Goal: Task Accomplishment & Management: Use online tool/utility

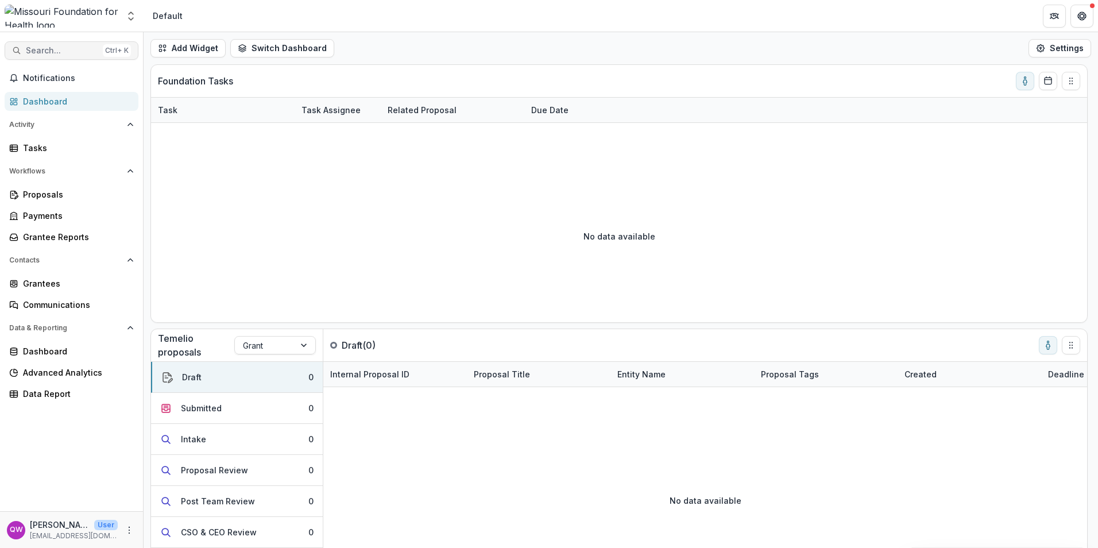
click at [61, 47] on span "Search..." at bounding box center [62, 51] width 72 height 10
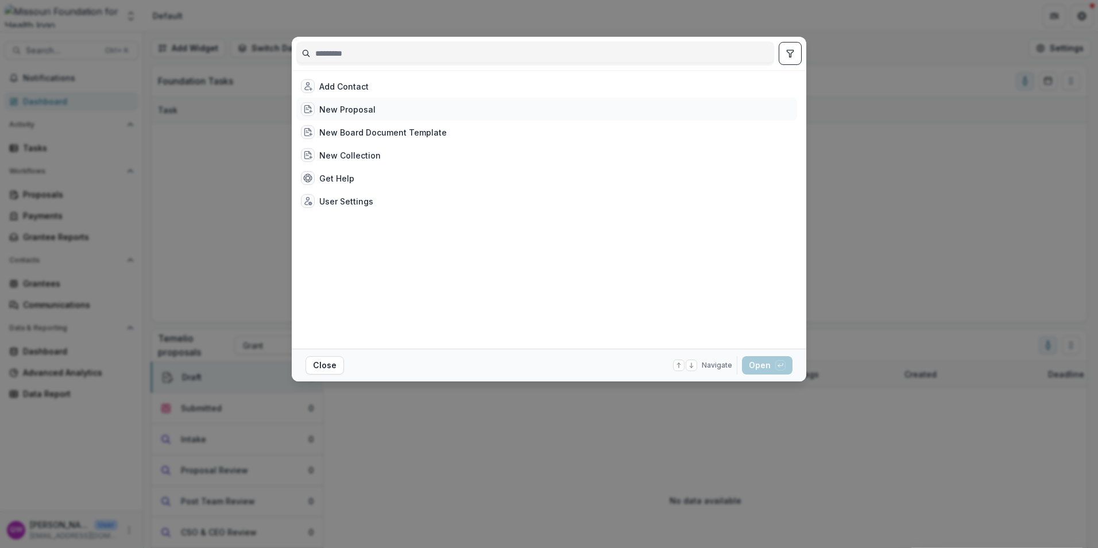
click at [419, 106] on div "New Proposal" at bounding box center [546, 109] width 501 height 23
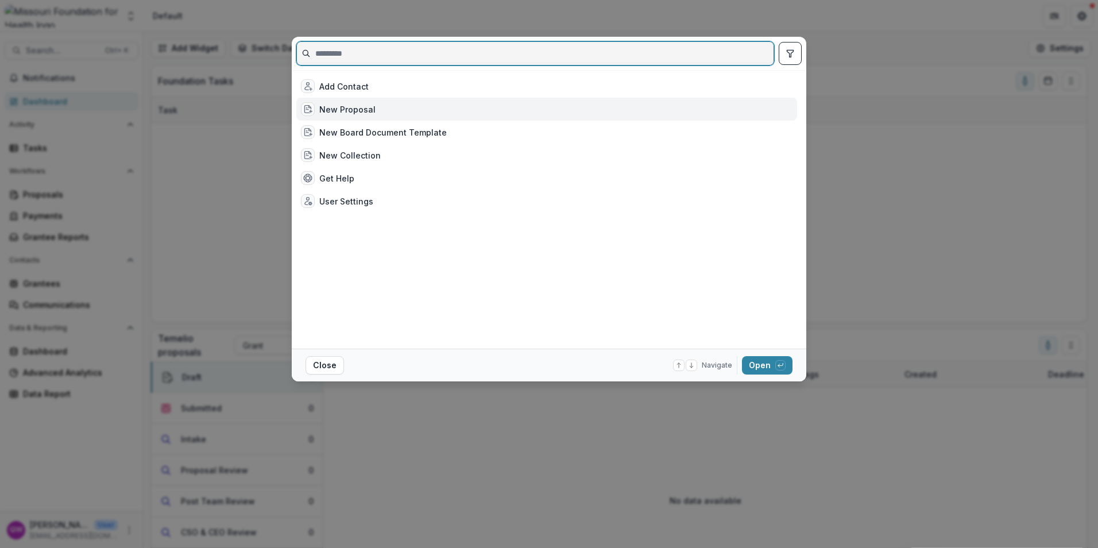
click at [611, 46] on input at bounding box center [535, 53] width 477 height 18
paste input "**********"
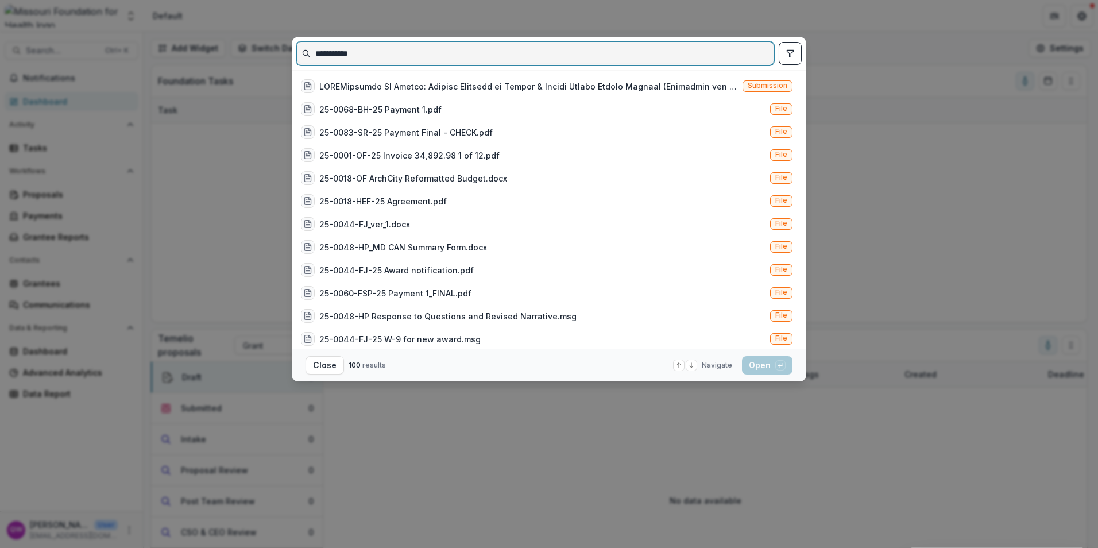
type input "**********"
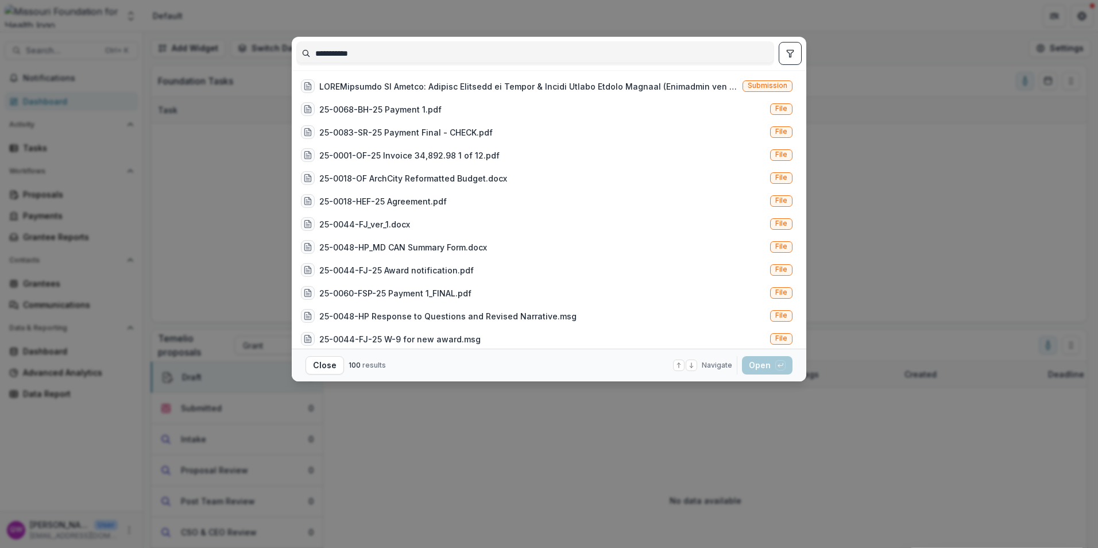
click at [843, 231] on div "**********" at bounding box center [549, 274] width 1098 height 548
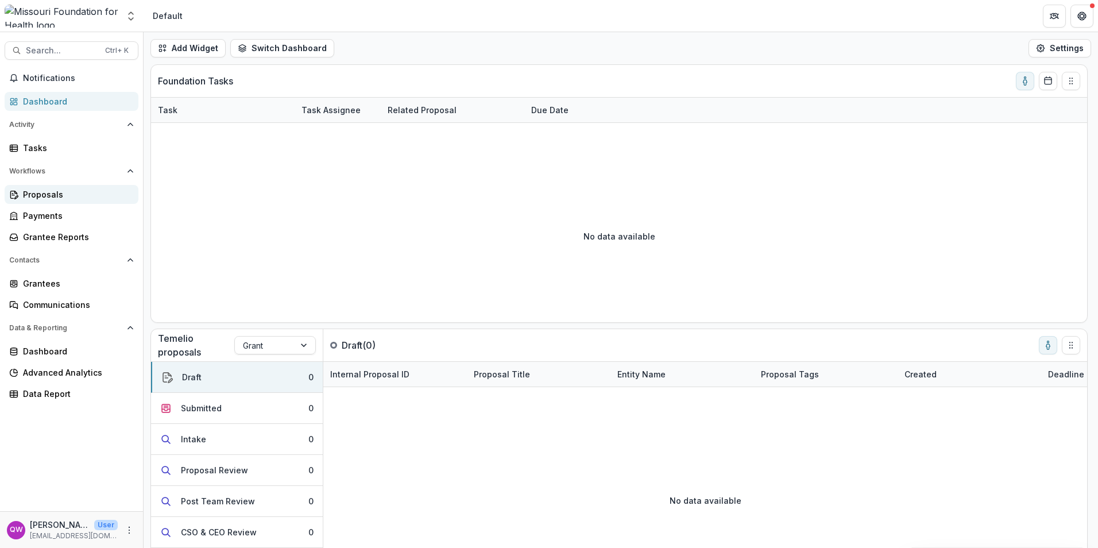
click at [83, 200] on link "Proposals" at bounding box center [72, 194] width 134 height 19
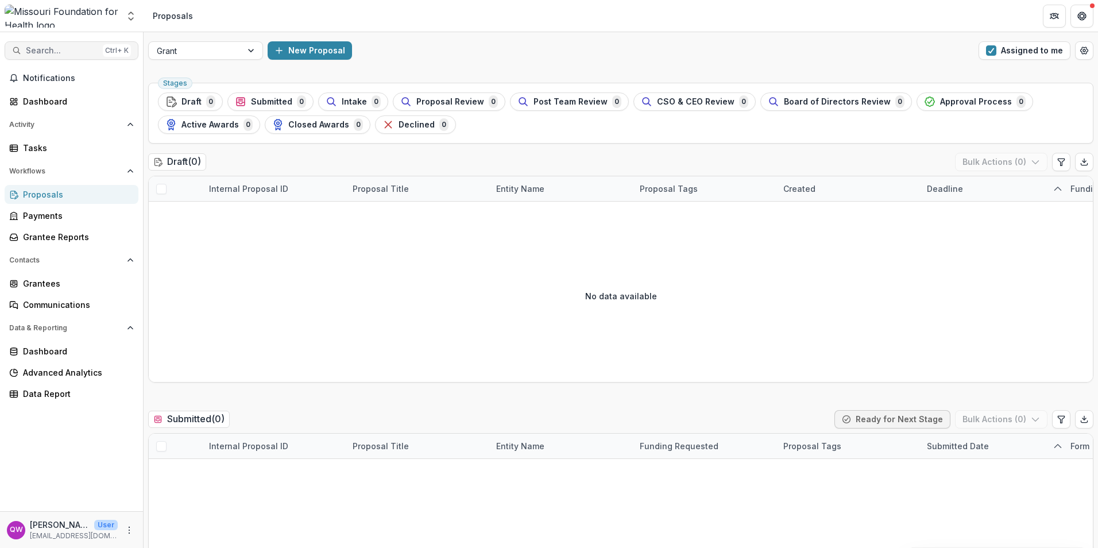
click at [71, 53] on span "Search..." at bounding box center [62, 51] width 72 height 10
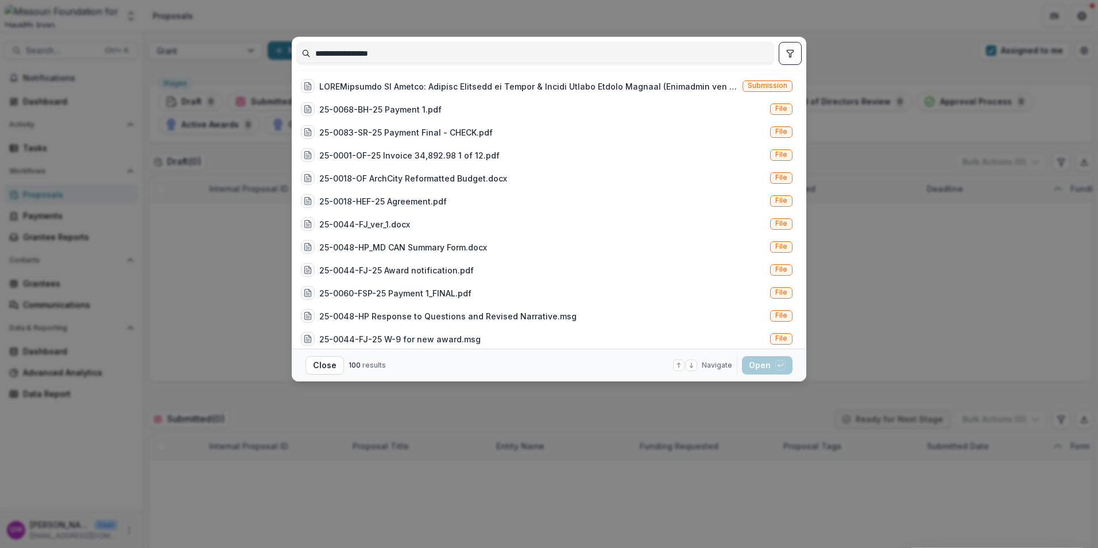
type input "**********"
click at [431, 86] on div at bounding box center [528, 86] width 419 height 12
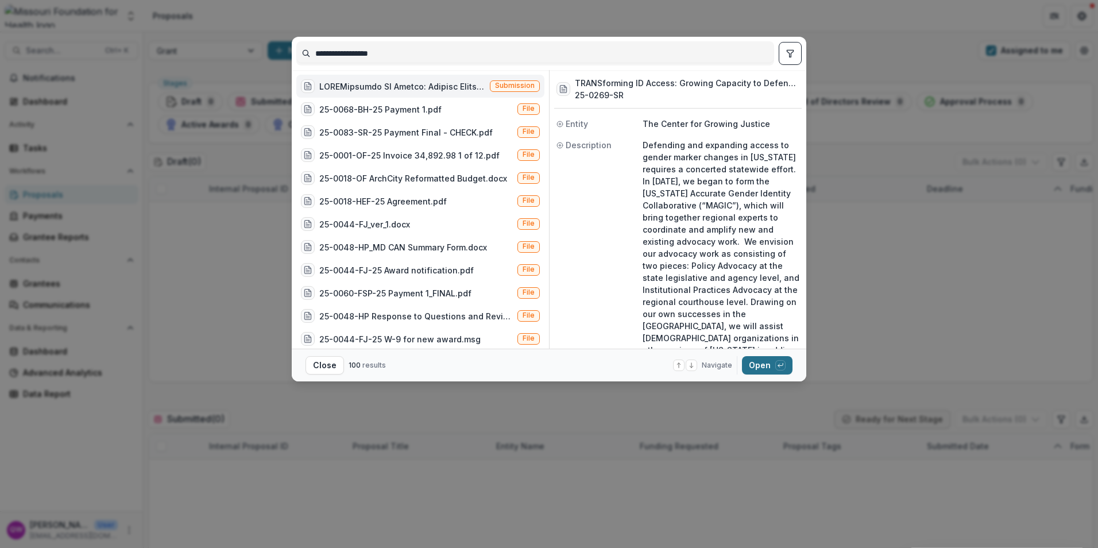
click at [775, 364] on div "button" at bounding box center [780, 365] width 10 height 10
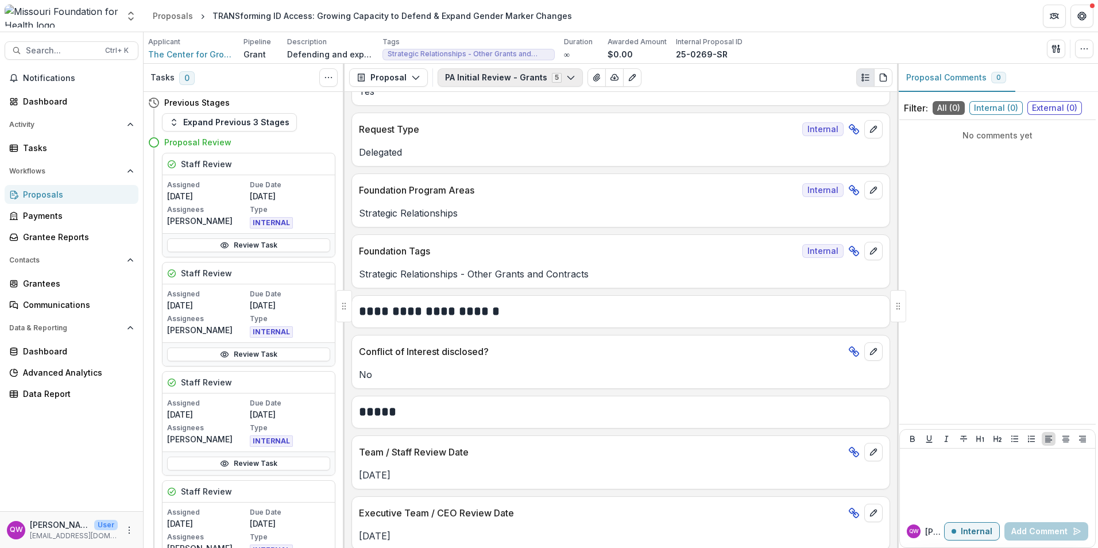
click at [573, 79] on button "PA Initial Review - Grants 5" at bounding box center [510, 77] width 145 height 18
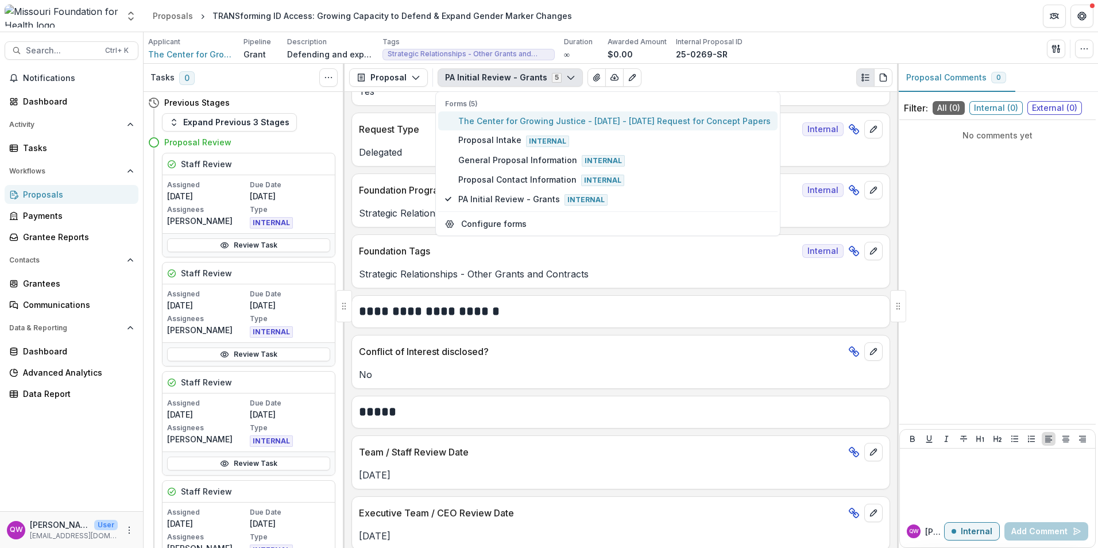
click at [560, 118] on span "The Center for Growing Justice - [DATE] - [DATE] Request for Concept Papers" at bounding box center [614, 121] width 312 height 12
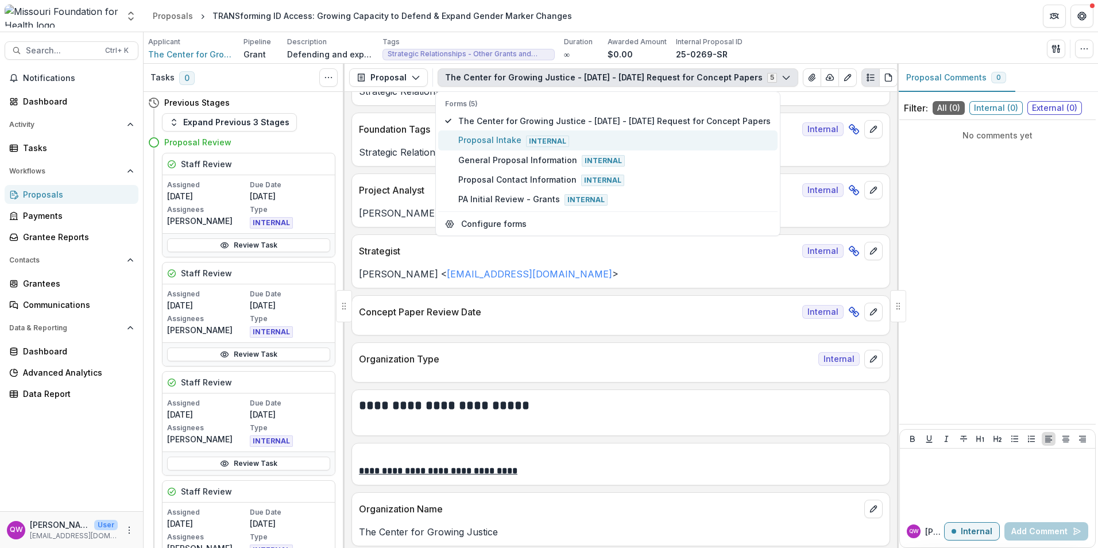
click at [513, 141] on span "Proposal Intake Internal" at bounding box center [614, 140] width 312 height 13
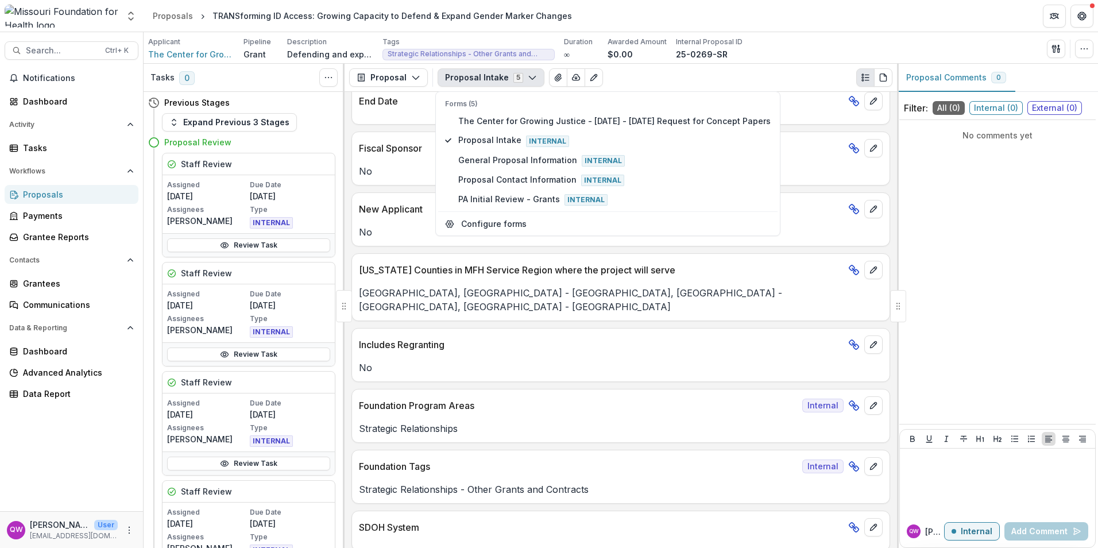
scroll to position [994, 0]
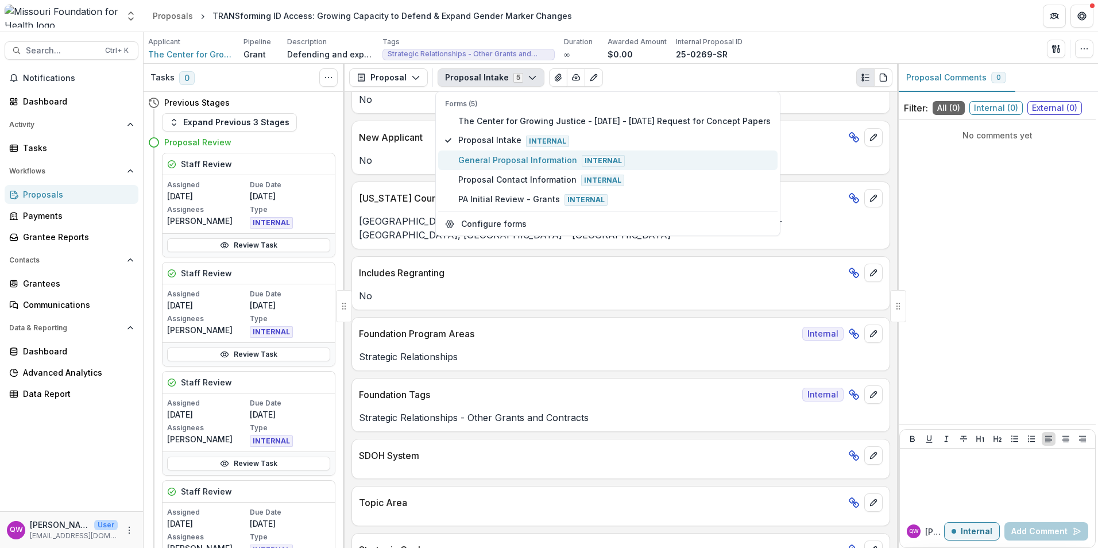
click at [524, 154] on span "General Proposal Information Internal" at bounding box center [614, 160] width 312 height 13
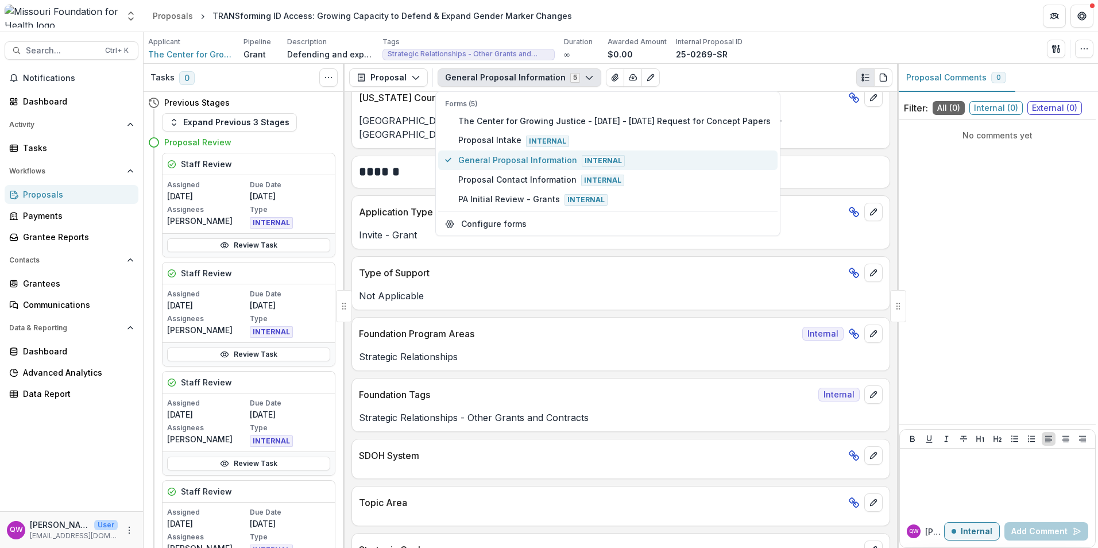
scroll to position [1191, 0]
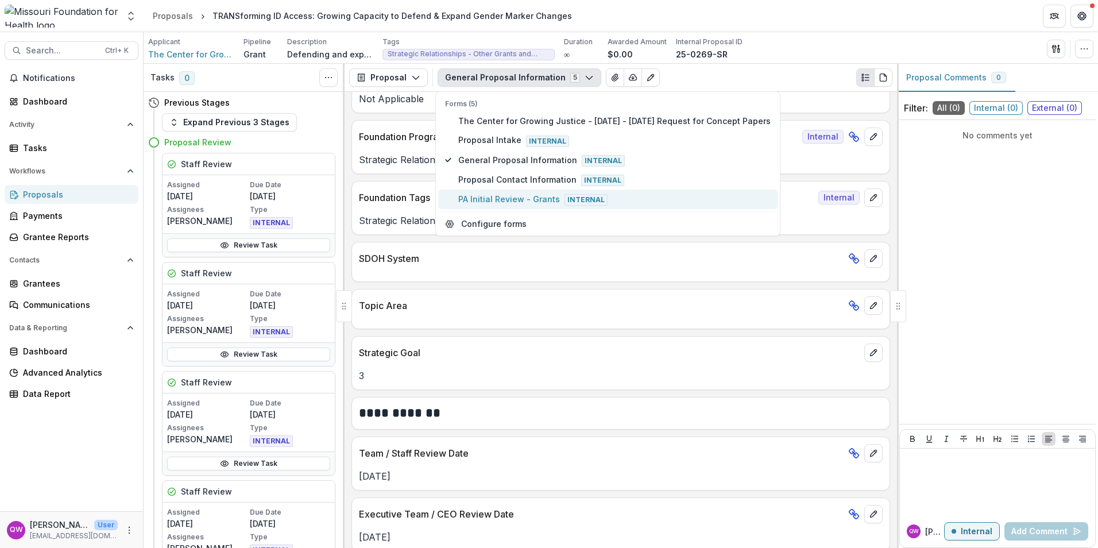
click at [489, 199] on span "PA Initial Review - Grants Internal" at bounding box center [614, 199] width 312 height 13
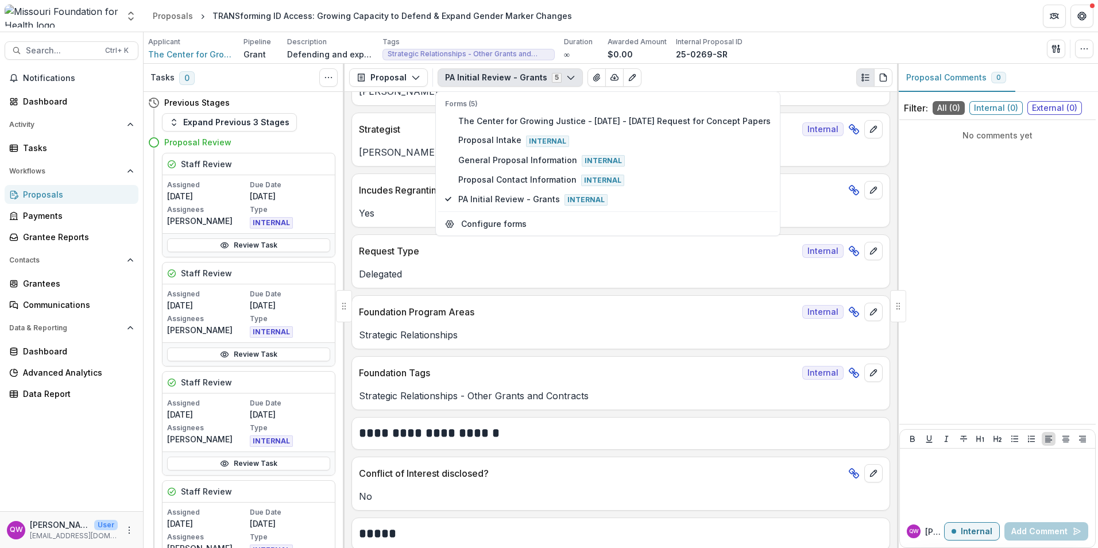
scroll to position [0, 0]
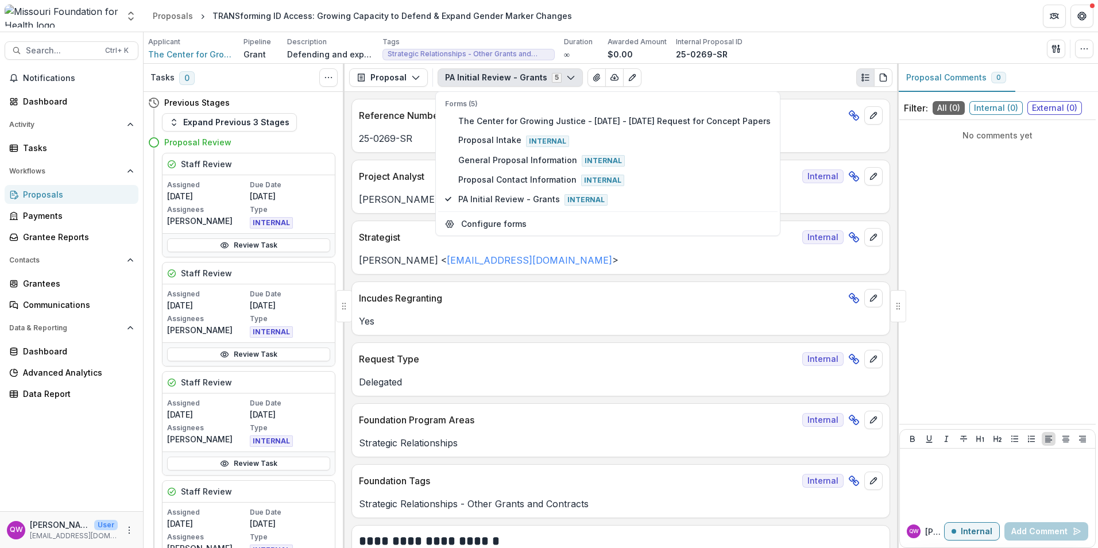
click at [764, 72] on div "PA Initial Review - Grants 5 Forms (5) The Center for Growing Justice - [DATE] …" at bounding box center [665, 77] width 455 height 18
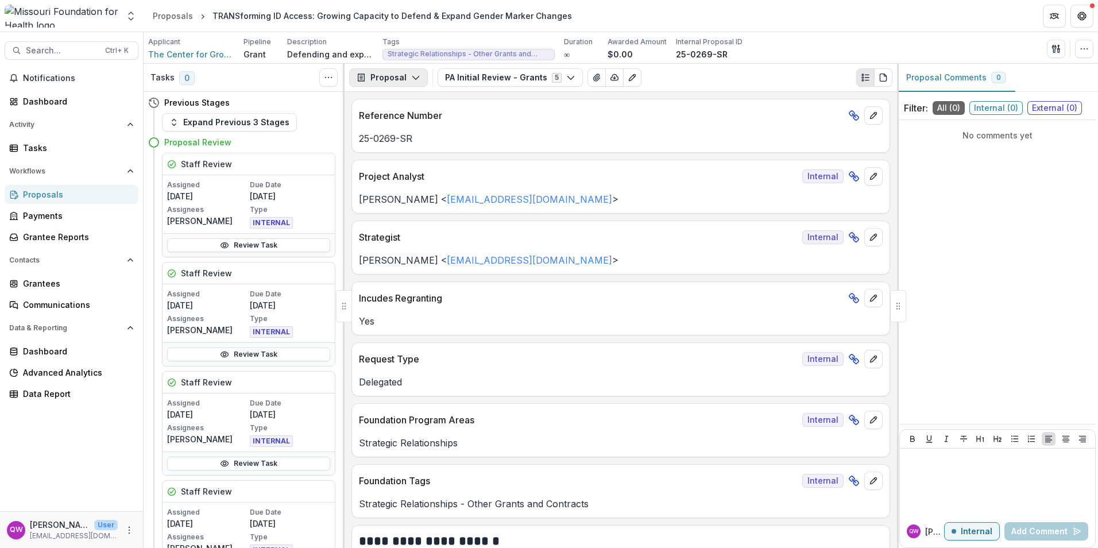
click at [392, 73] on button "Proposal" at bounding box center [388, 77] width 79 height 18
click at [432, 142] on div "Reports" at bounding box center [424, 142] width 105 height 12
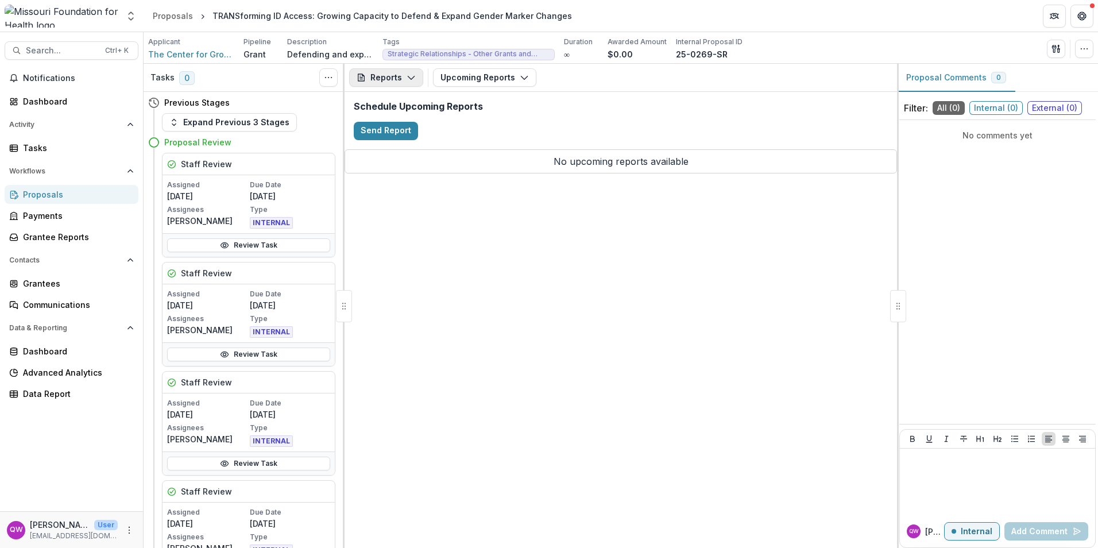
click at [412, 82] on icon "button" at bounding box center [411, 77] width 9 height 9
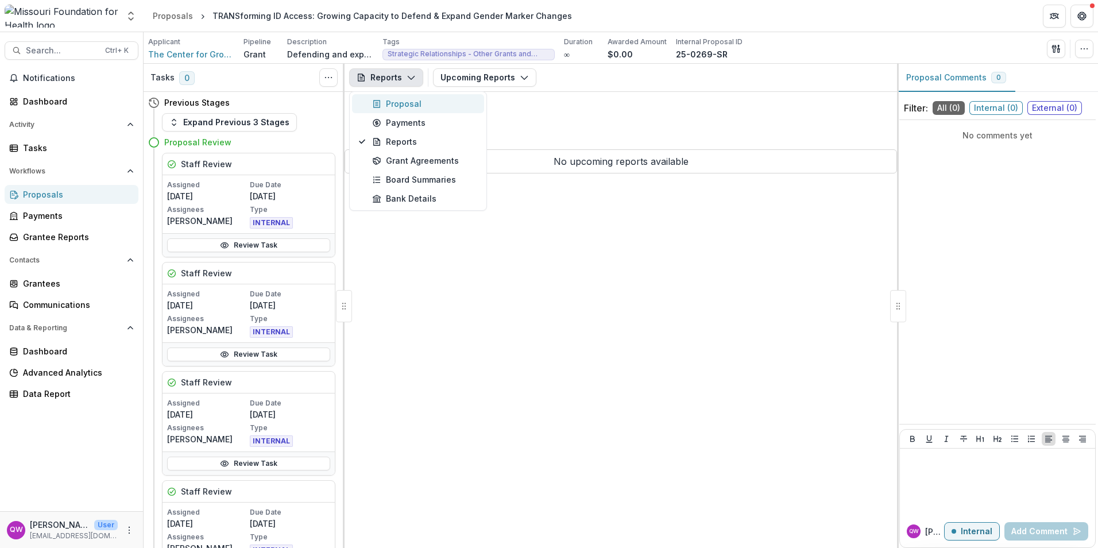
click at [413, 107] on div "Proposal" at bounding box center [424, 104] width 105 height 12
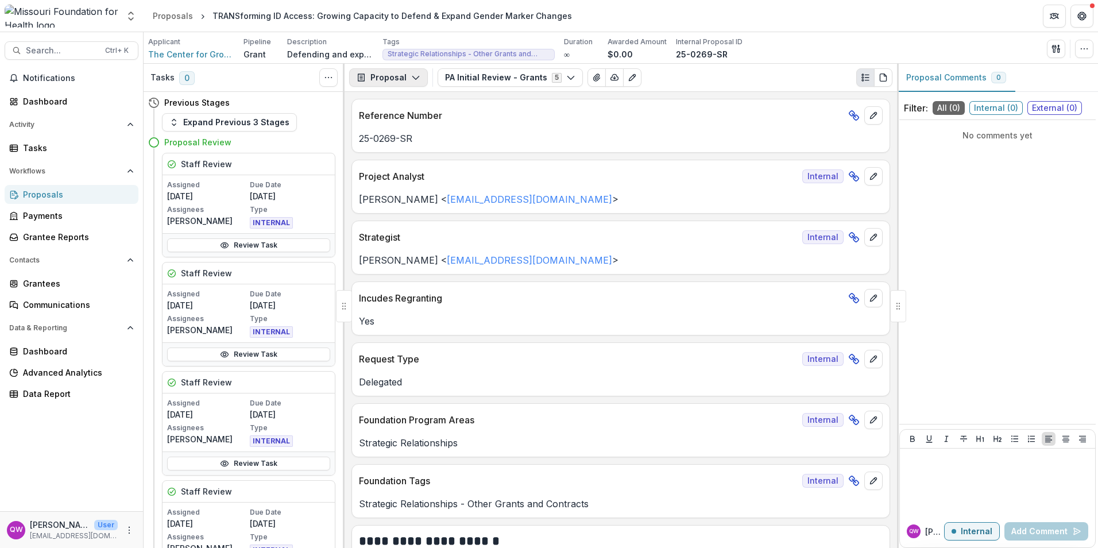
click at [395, 77] on button "Proposal" at bounding box center [388, 77] width 79 height 18
click at [494, 82] on button "PA Initial Review - Grants 5" at bounding box center [510, 77] width 145 height 18
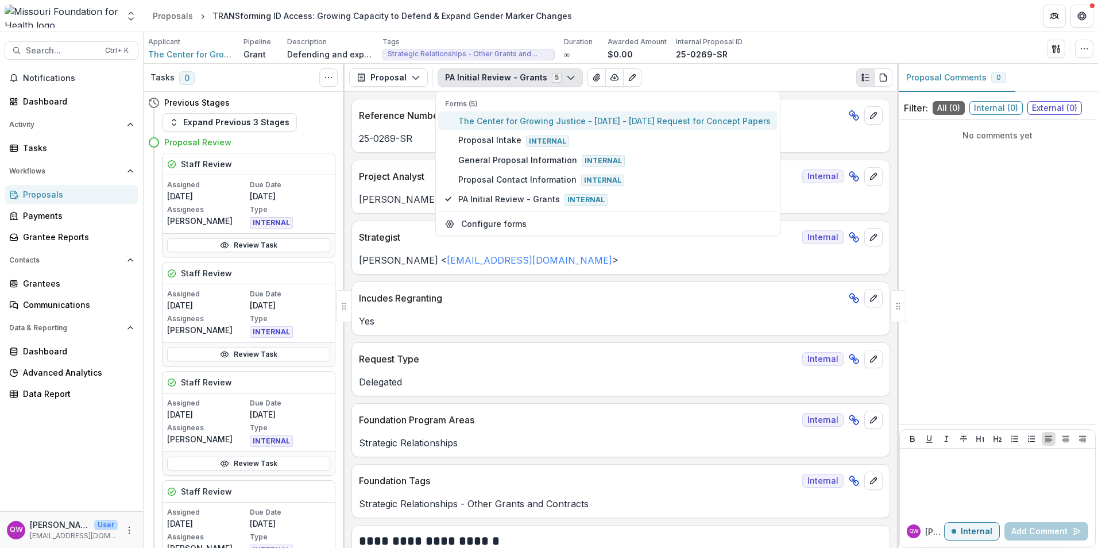
click at [506, 126] on span "The Center for Growing Justice - [DATE] - [DATE] Request for Concept Papers" at bounding box center [614, 121] width 312 height 12
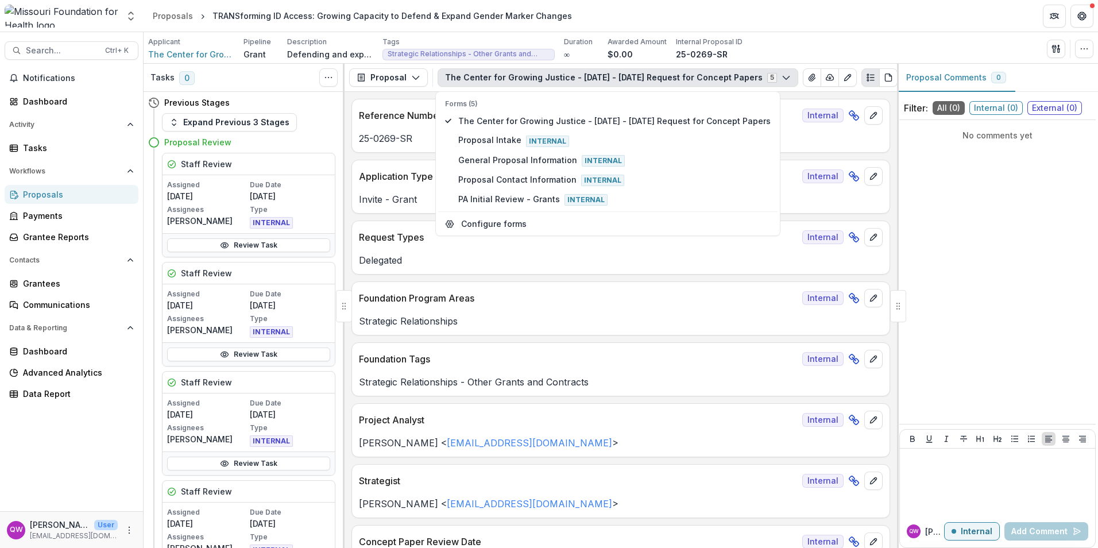
click at [811, 11] on header "Proposals TRANSforming ID Access: Growing Capacity to Defend & Expand Gender Ma…" at bounding box center [621, 16] width 954 height 32
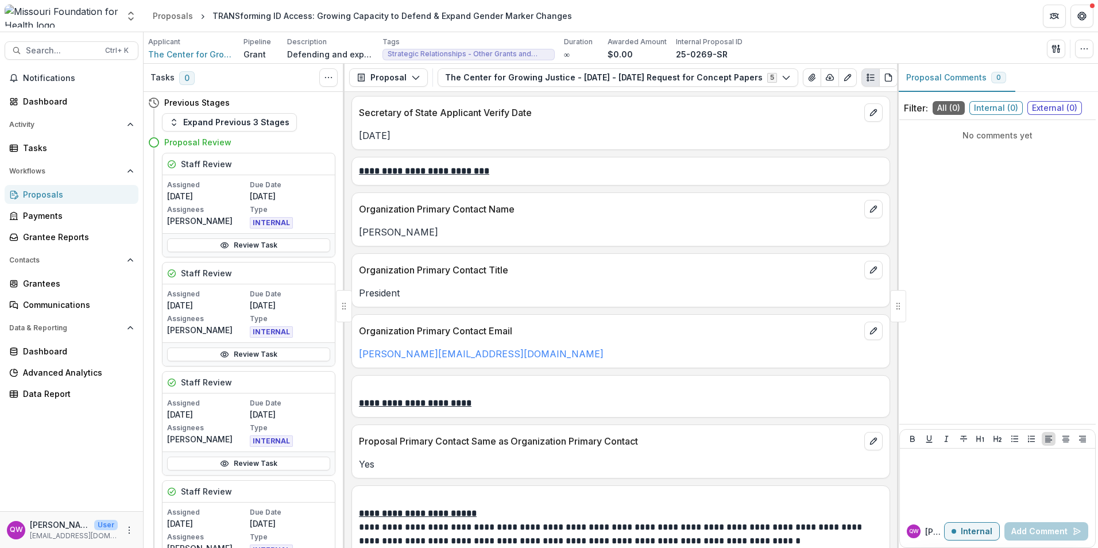
scroll to position [1148, 0]
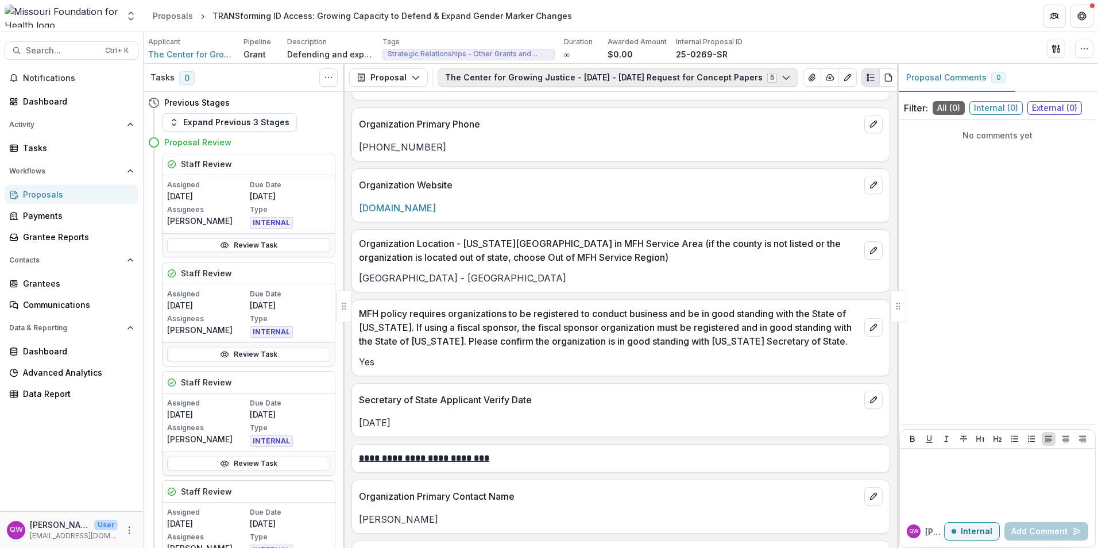
click at [552, 74] on button "The Center for Growing Justice - [DATE] - [DATE] Request for Concept Papers 5" at bounding box center [618, 77] width 361 height 18
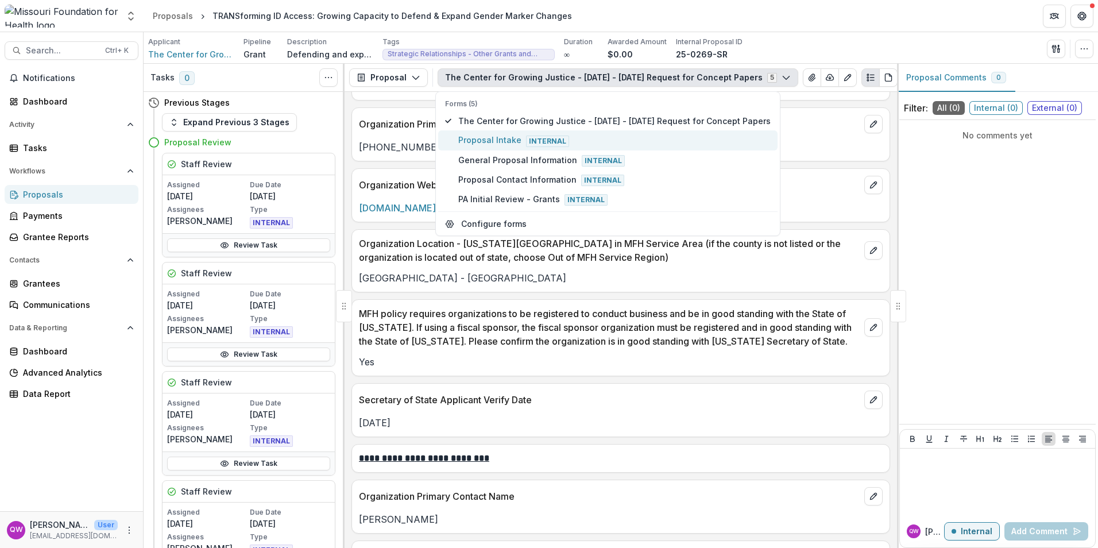
click at [505, 146] on span "Proposal Intake Internal" at bounding box center [614, 140] width 312 height 13
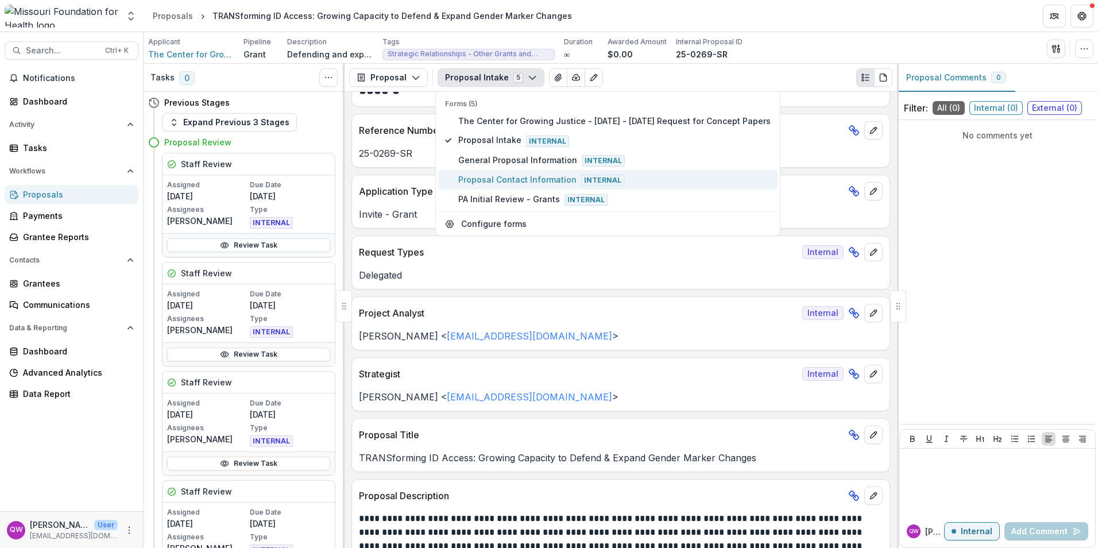
scroll to position [312, 0]
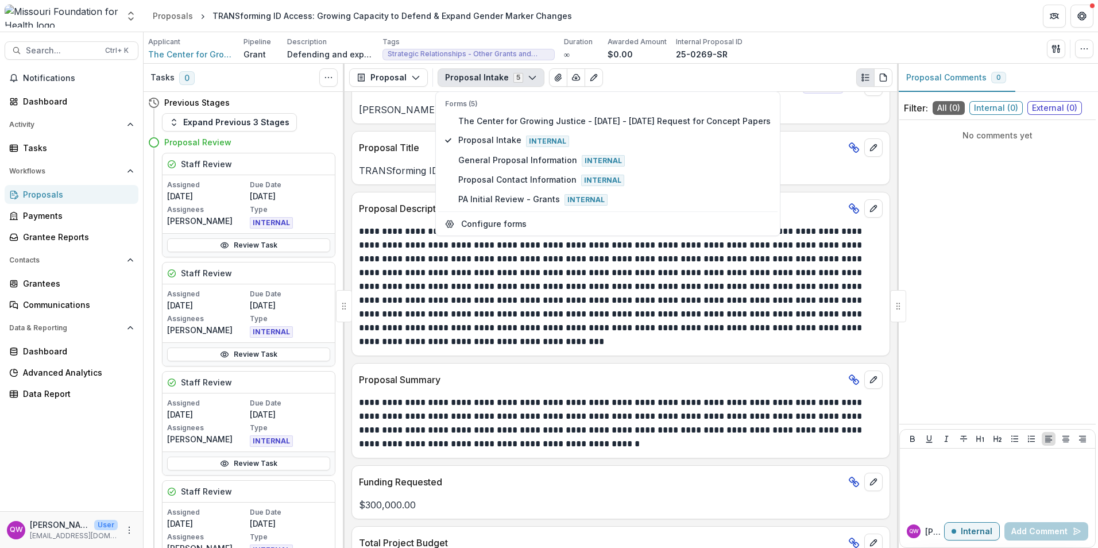
click at [823, 204] on p "Proposal Description" at bounding box center [601, 209] width 485 height 14
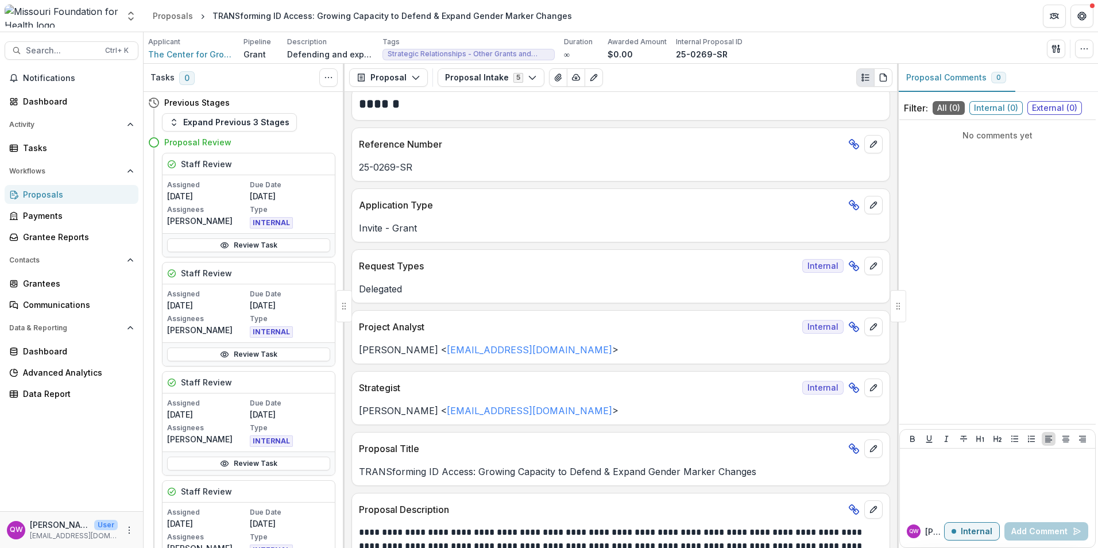
scroll to position [0, 0]
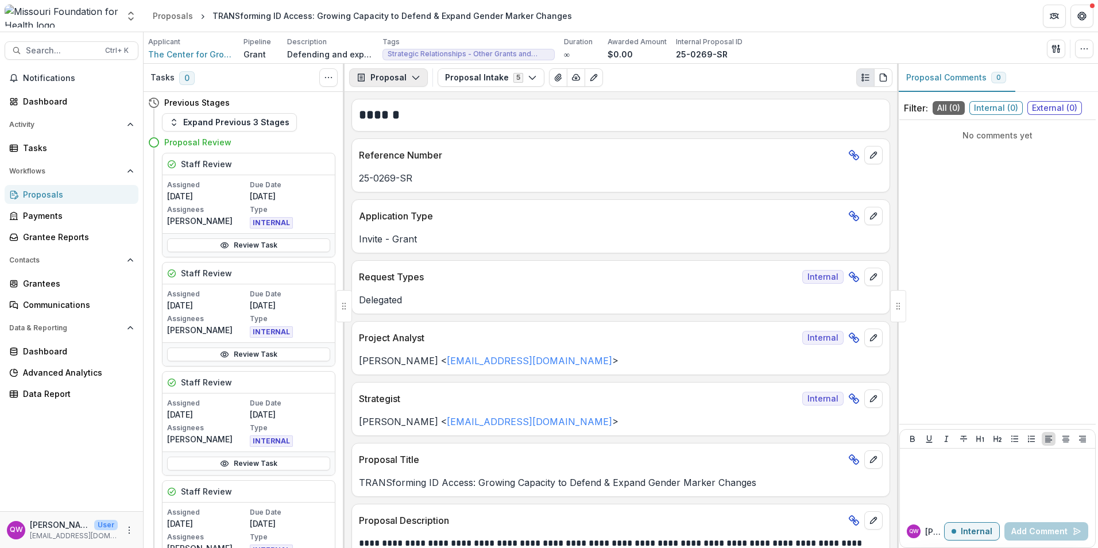
click at [403, 79] on button "Proposal" at bounding box center [388, 77] width 79 height 18
click at [446, 188] on button "Board Summaries" at bounding box center [418, 179] width 132 height 19
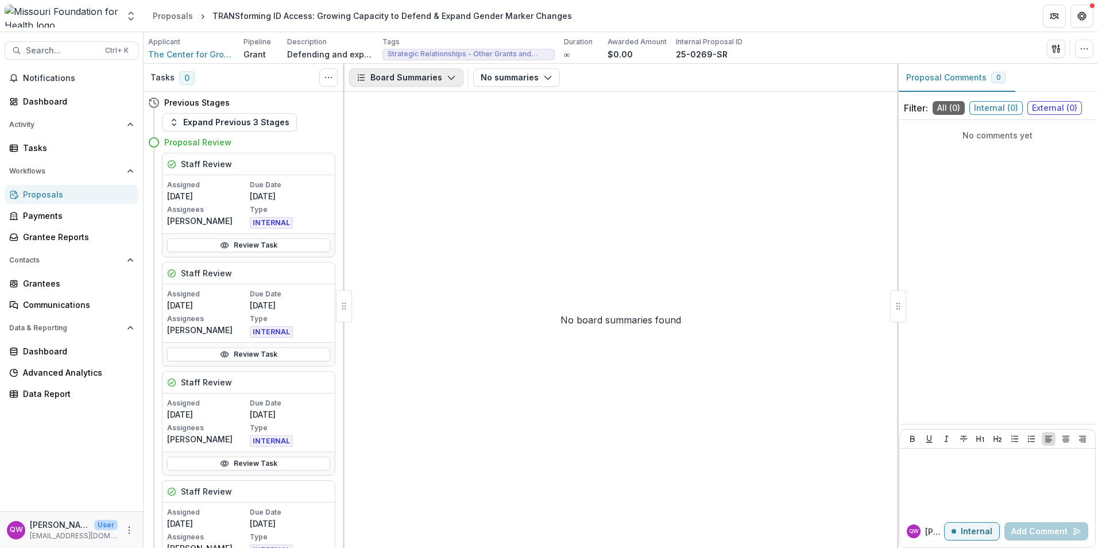
click at [424, 77] on button "Board Summaries" at bounding box center [406, 77] width 114 height 18
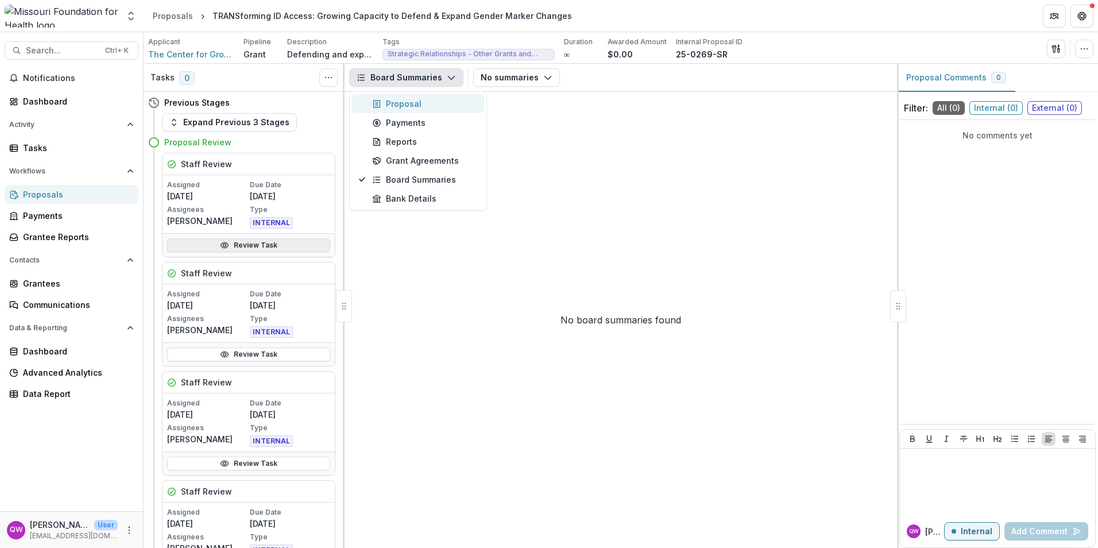
drag, startPoint x: 409, startPoint y: 100, endPoint x: 312, endPoint y: 239, distance: 170.3
click at [409, 100] on div "Proposal" at bounding box center [424, 104] width 105 height 12
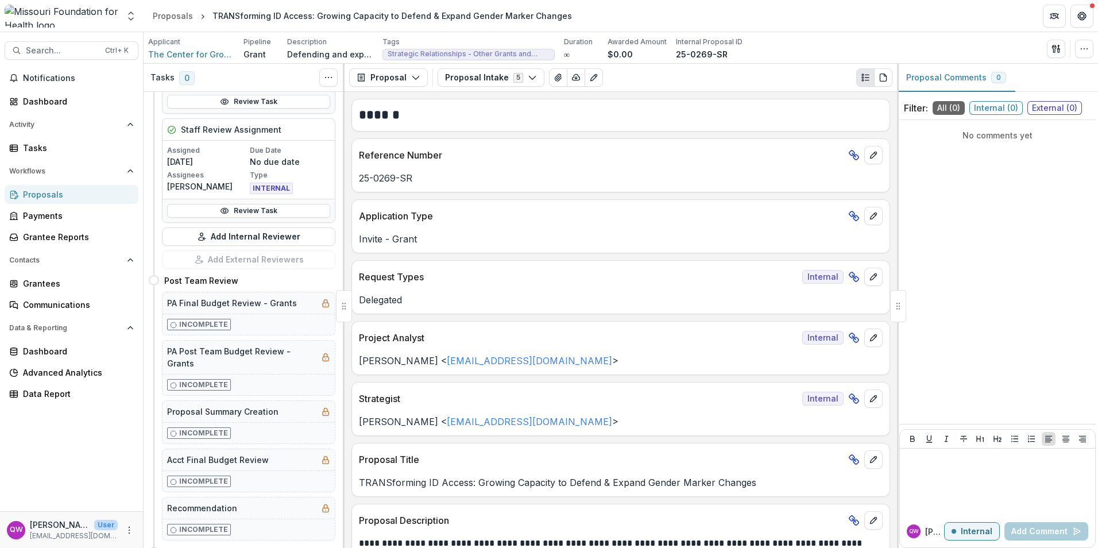
scroll to position [632, 0]
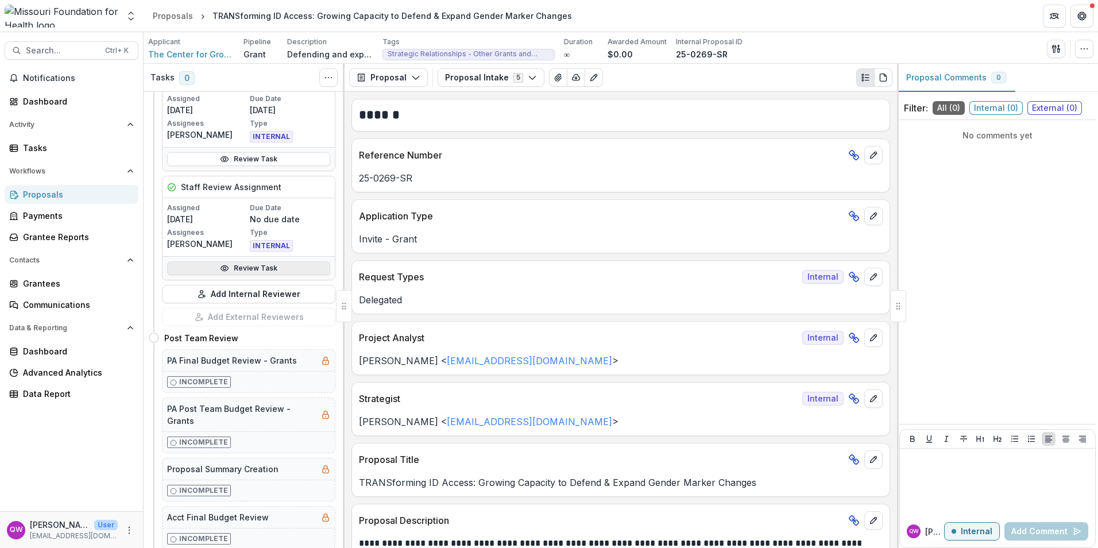
click at [269, 267] on link "Review Task" at bounding box center [248, 268] width 163 height 14
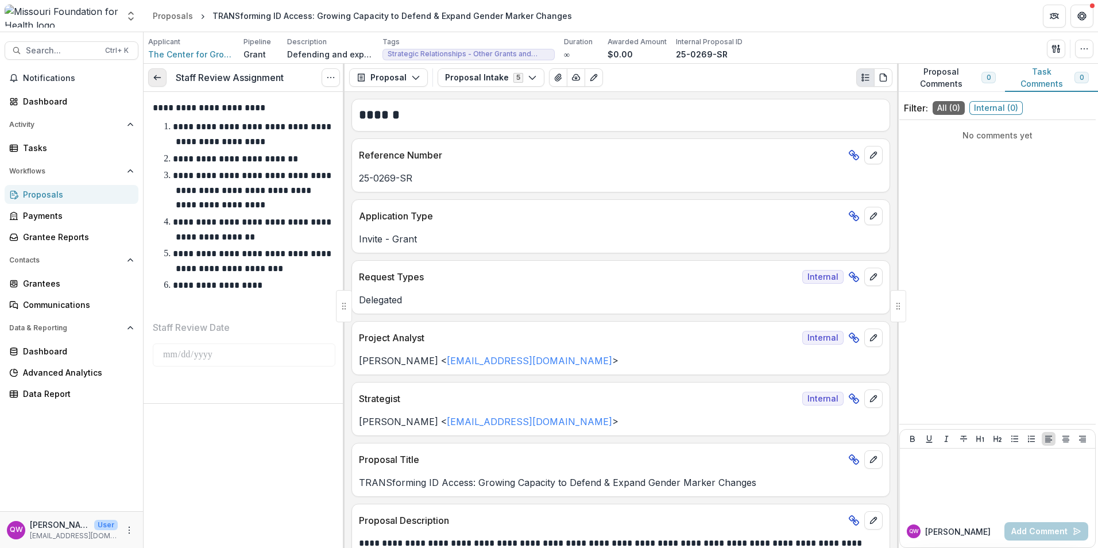
click at [164, 80] on link at bounding box center [157, 77] width 18 height 18
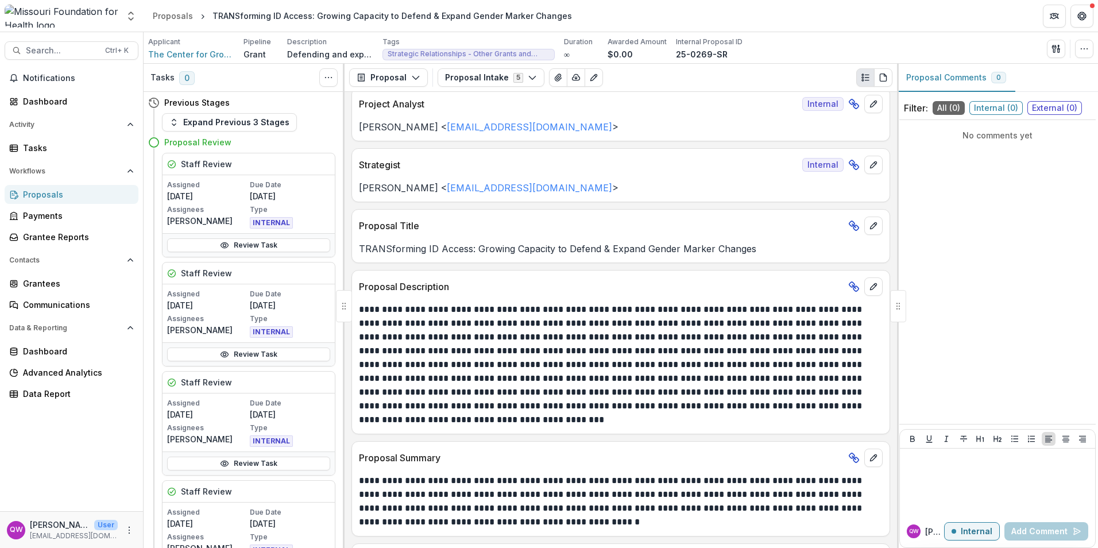
scroll to position [57, 0]
